Goal: Transaction & Acquisition: Purchase product/service

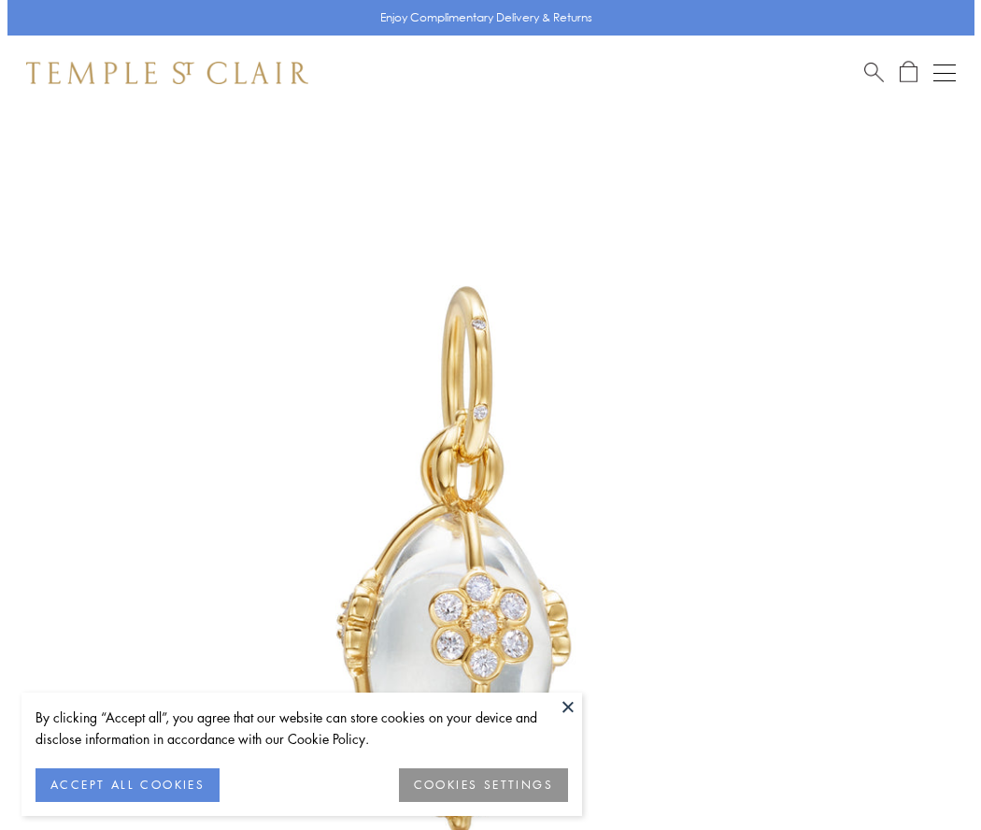
scroll to position [59, 0]
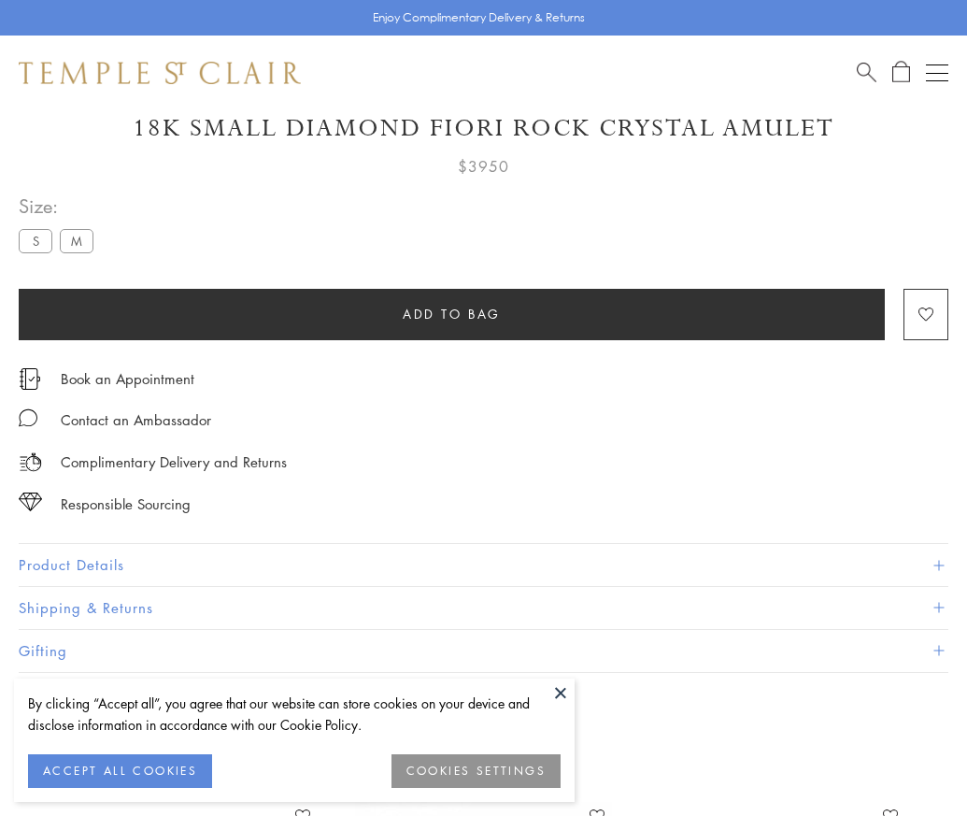
click at [451, 313] on span "Add to bag" at bounding box center [452, 314] width 98 height 21
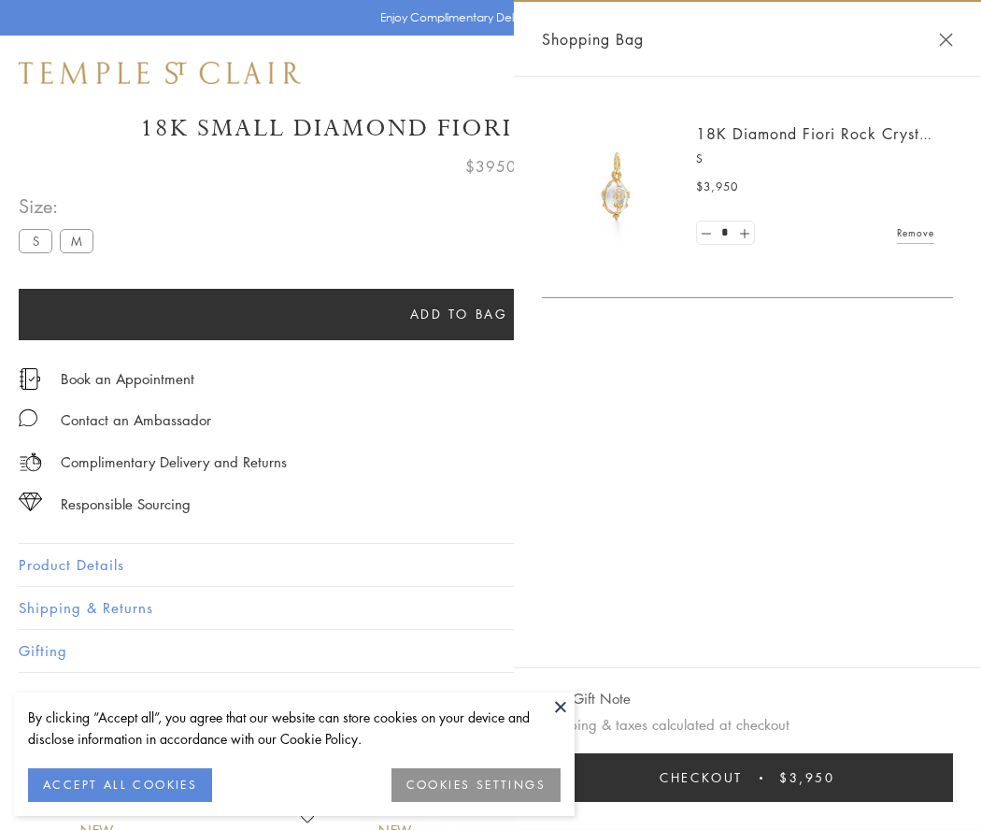
click at [747, 777] on button "Checkout $3,950" at bounding box center [747, 777] width 411 height 49
